Goal: Information Seeking & Learning: Learn about a topic

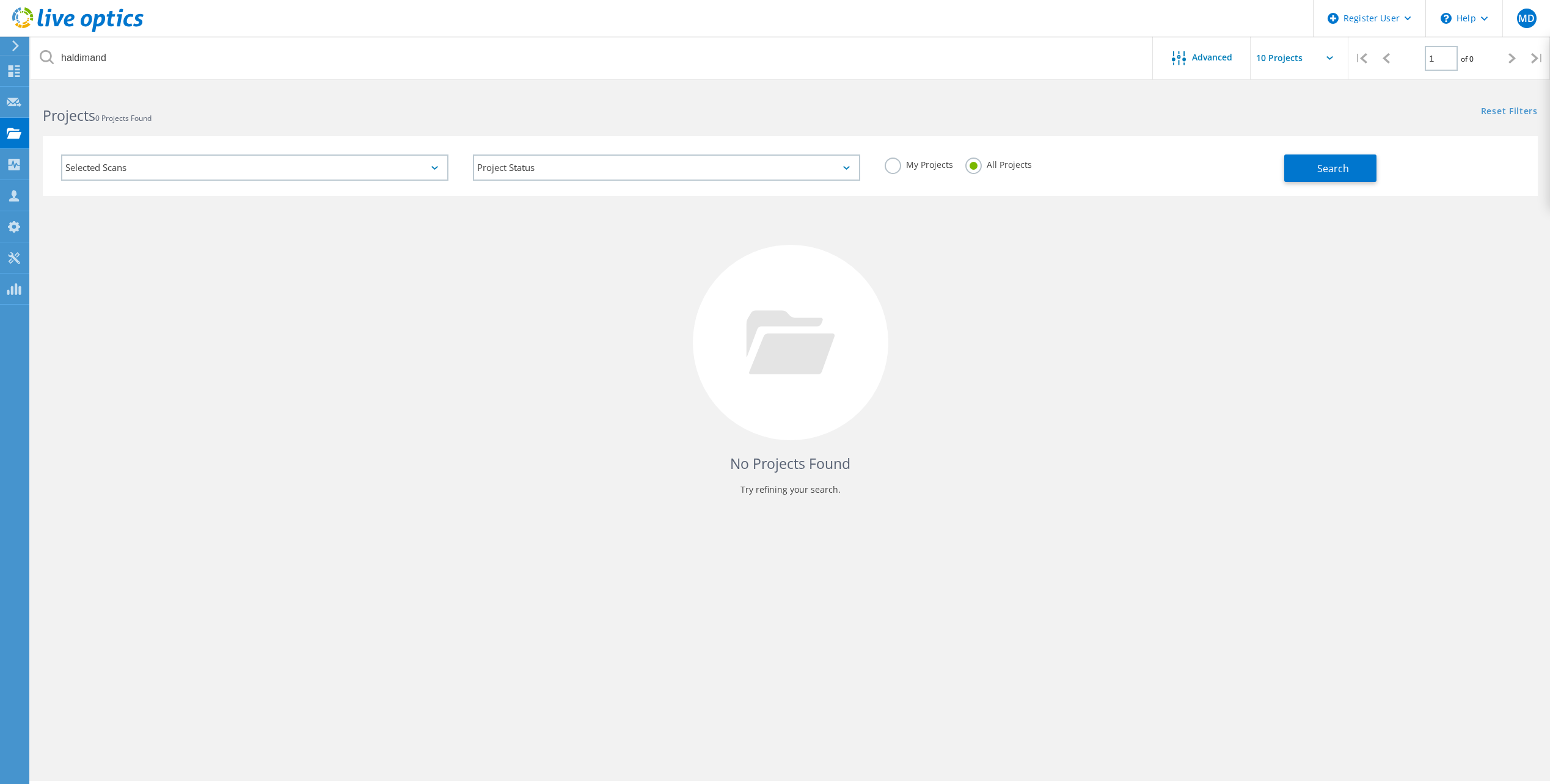
click at [62, 17] on use at bounding box center [78, 20] width 131 height 24
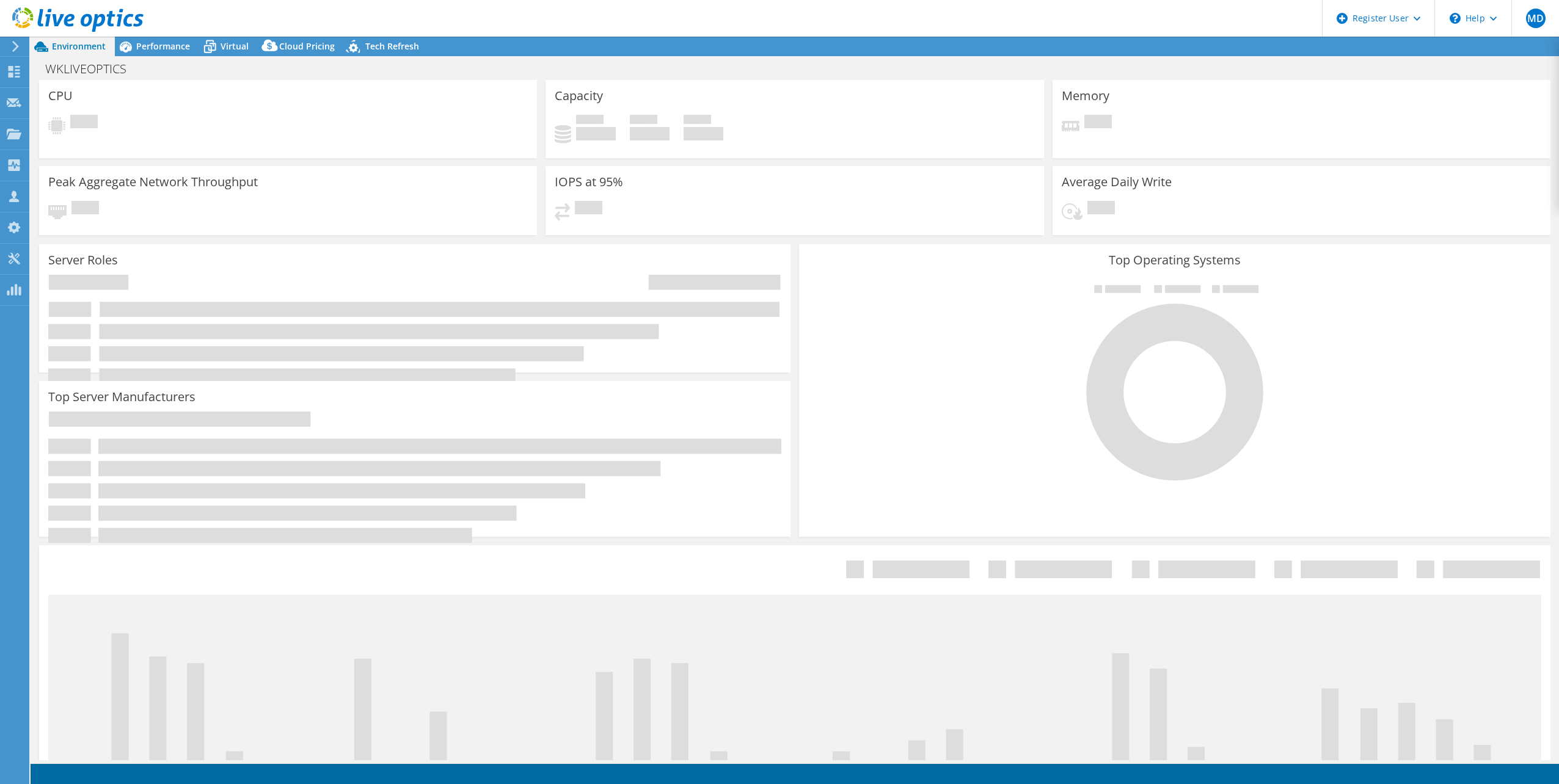
select select "USD"
select select "Canada"
select select "CAD"
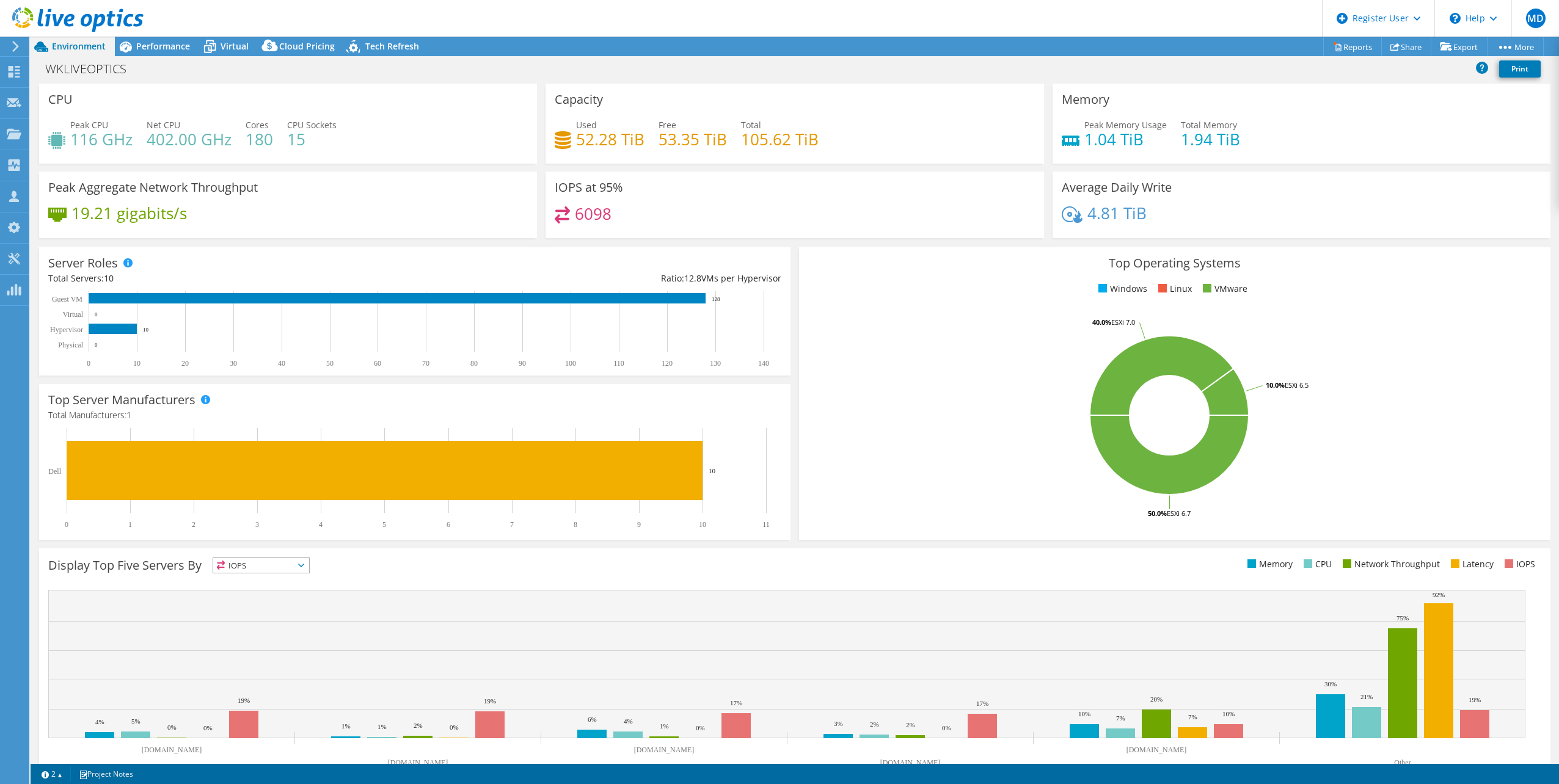
drag, startPoint x: 660, startPoint y: 428, endPoint x: 323, endPoint y: 90, distance: 477.3
click at [660, 427] on div "Top Server Manufacturers Manufacturers are shown for physical servers and hyper…" at bounding box center [414, 461] width 751 height 156
click at [164, 42] on span "Performance" at bounding box center [163, 46] width 54 height 11
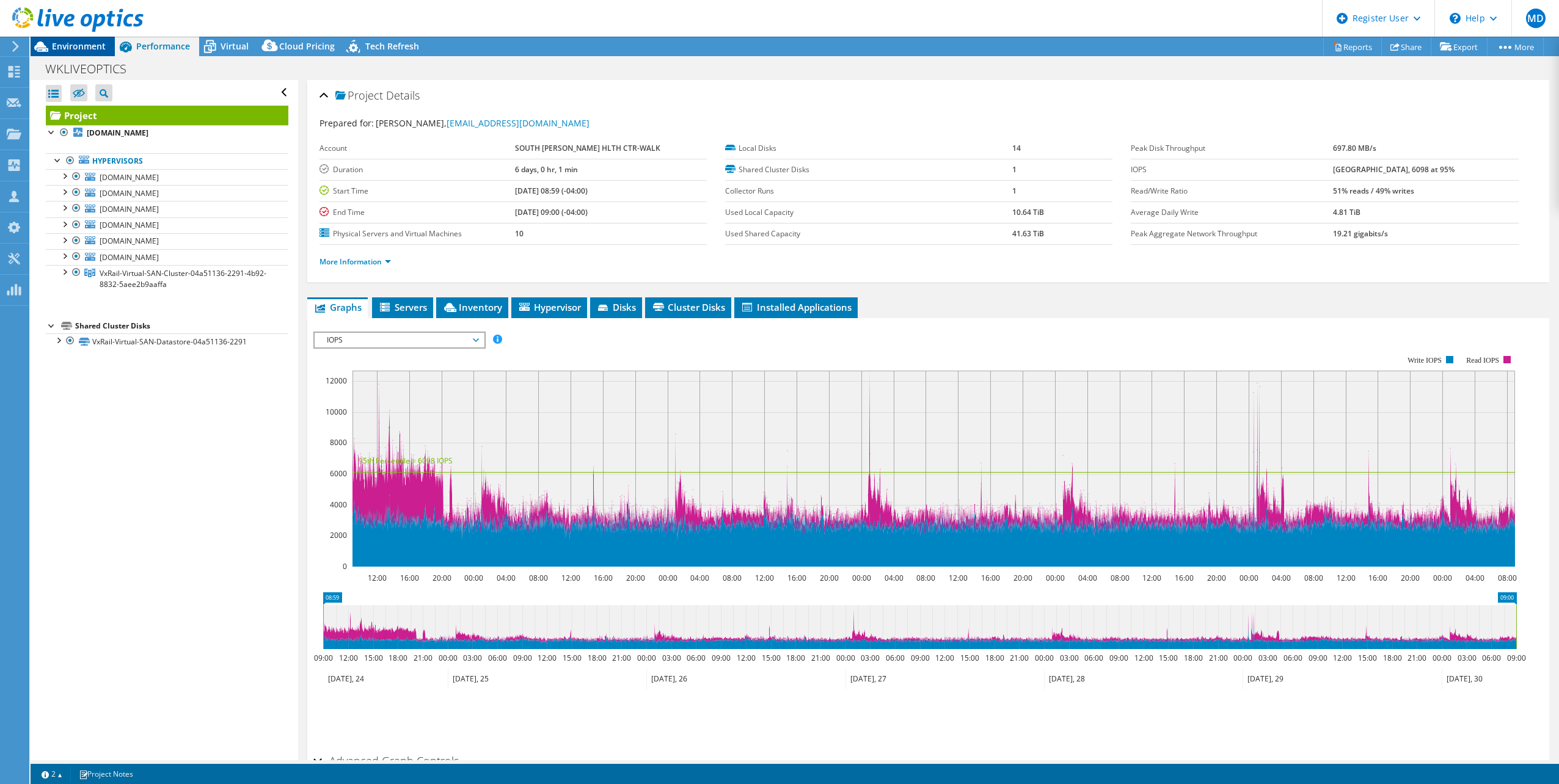
click at [82, 54] on div "Environment" at bounding box center [72, 46] width 84 height 20
